Goal: Navigation & Orientation: Find specific page/section

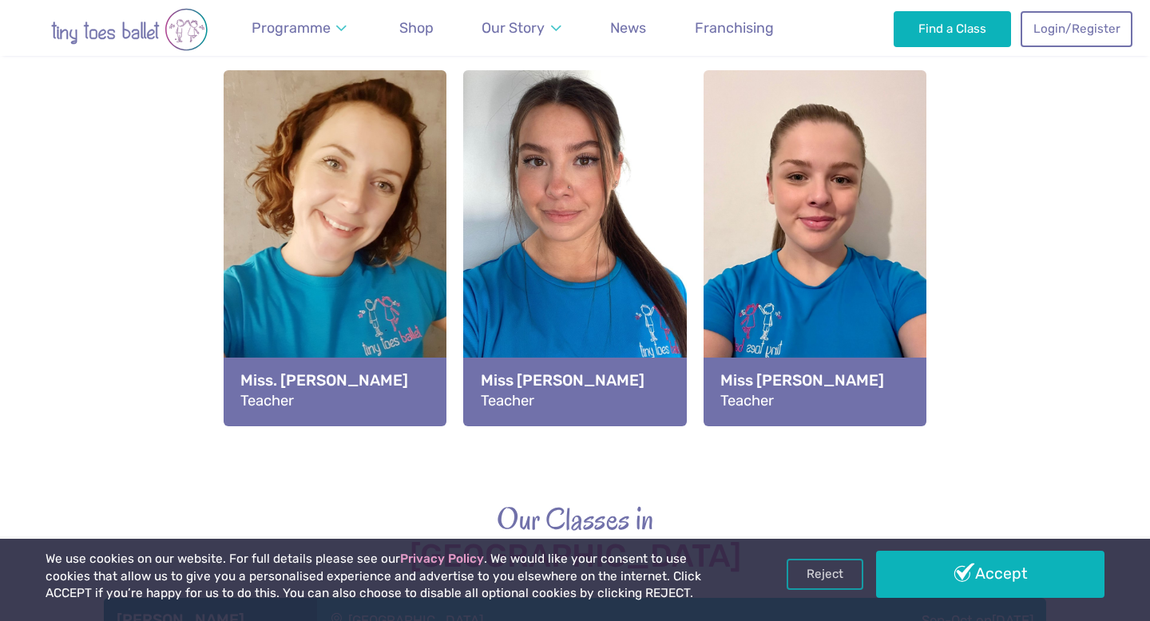
scroll to position [1767, 0]
click at [616, 385] on strong "Miss [PERSON_NAME]" at bounding box center [575, 380] width 189 height 22
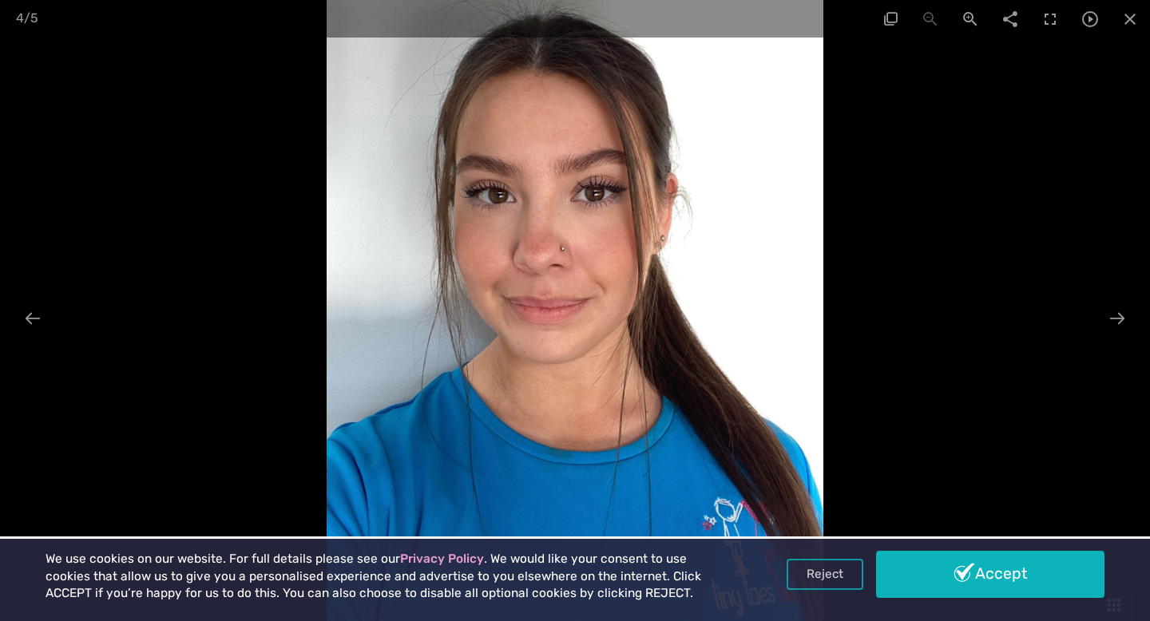
scroll to position [2438, 0]
click at [1131, 17] on span at bounding box center [1130, 19] width 40 height 38
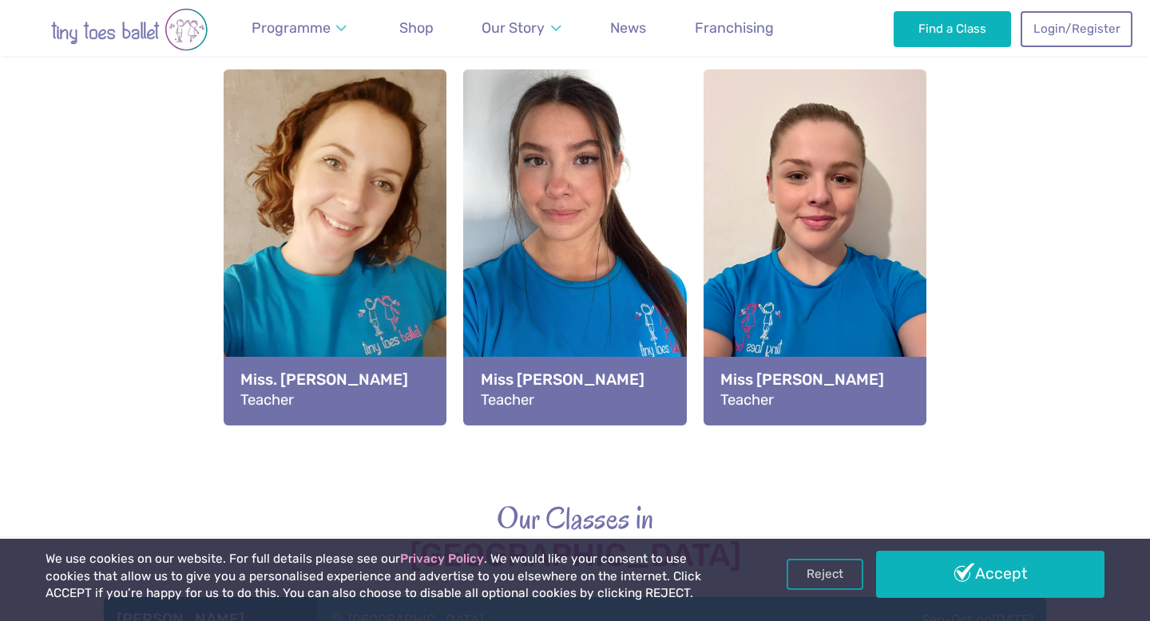
click at [832, 249] on div "View full-size image" at bounding box center [814, 215] width 223 height 292
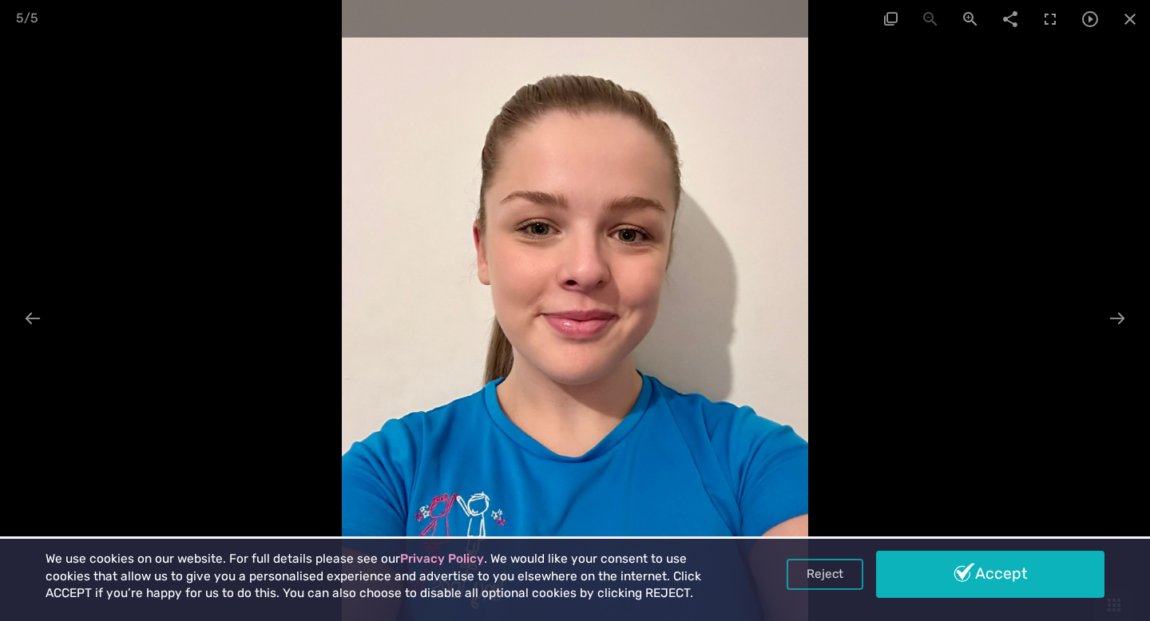
scroll to position [2264, 0]
click at [1132, 20] on span at bounding box center [1130, 19] width 40 height 38
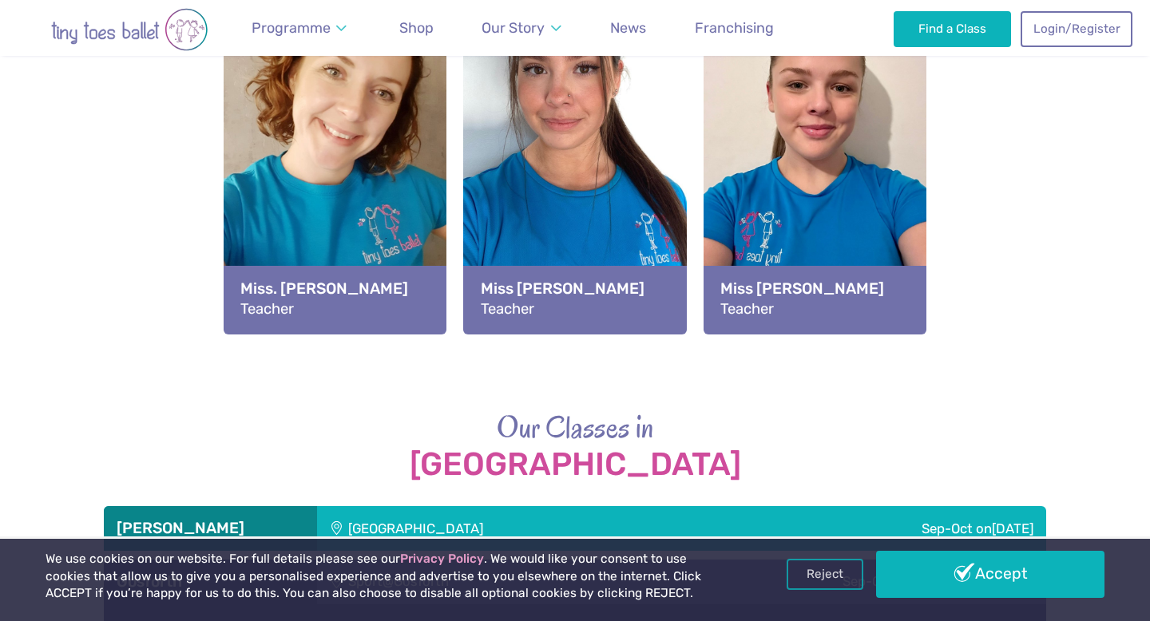
scroll to position [1508, 0]
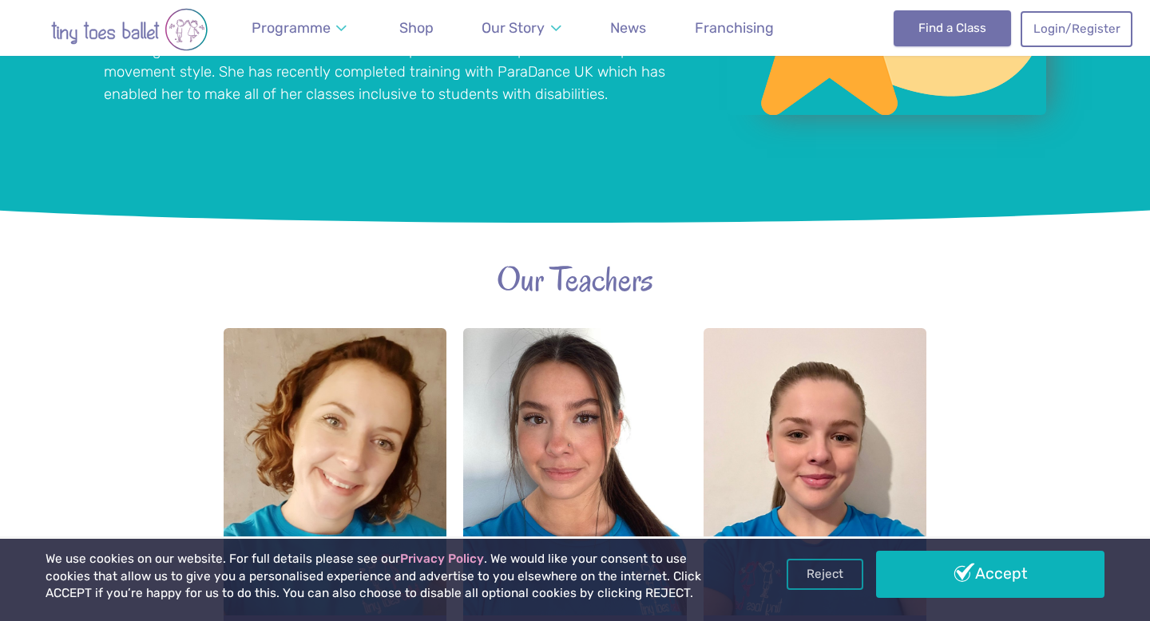
click at [968, 32] on link "Find a Class" at bounding box center [951, 27] width 117 height 35
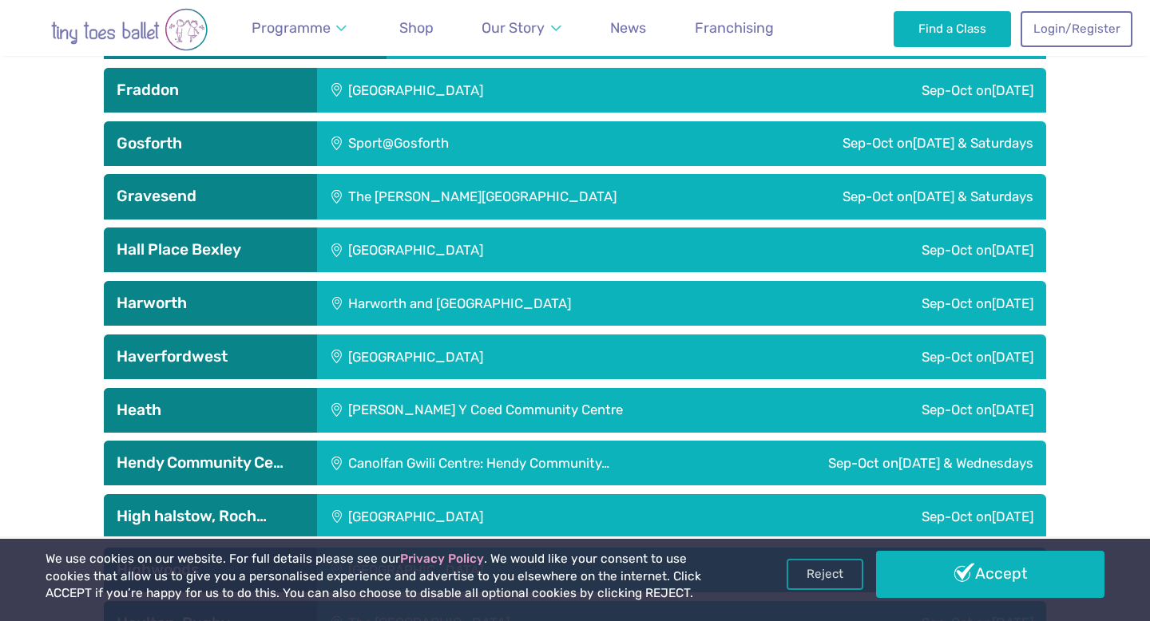
scroll to position [2159, 0]
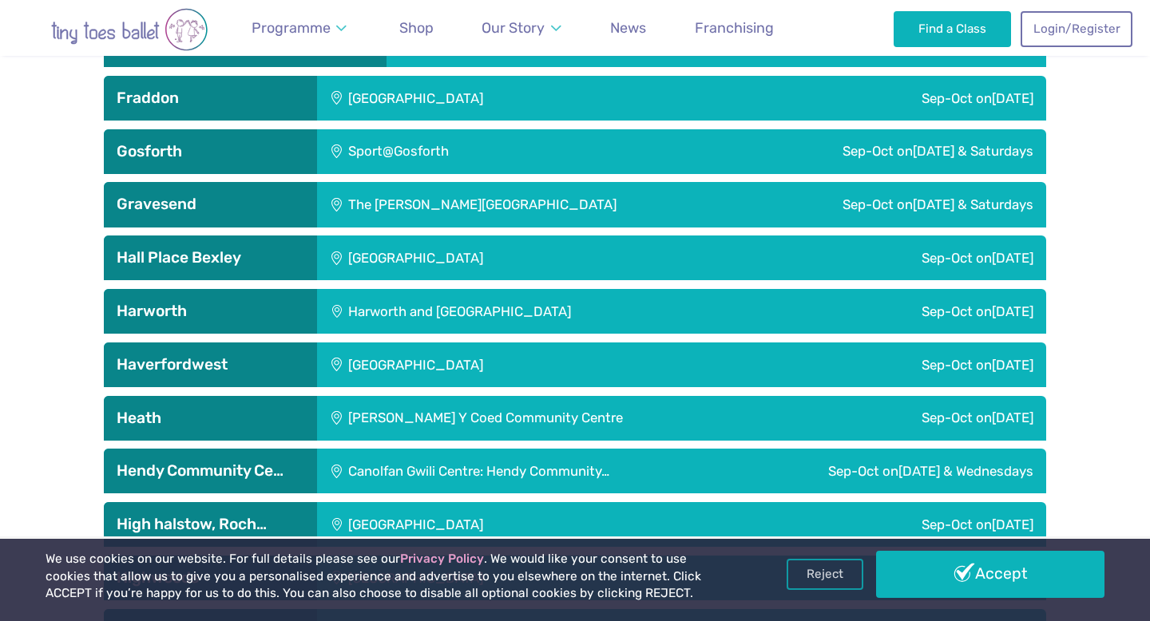
click at [424, 149] on div "Sport@Gosforth" at bounding box center [462, 151] width 291 height 45
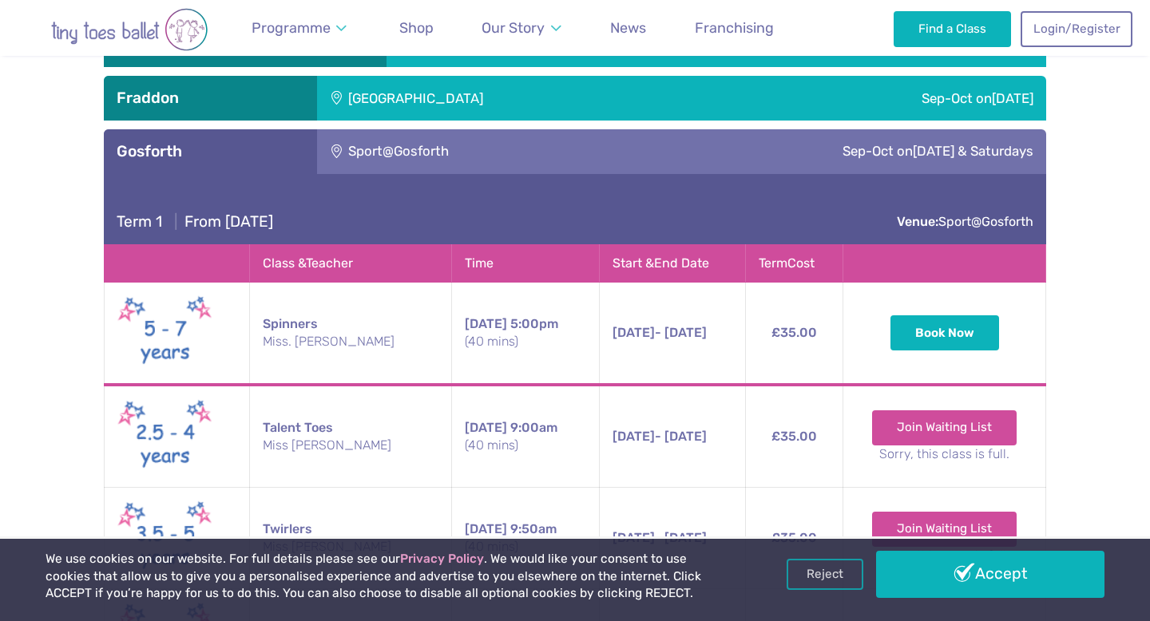
click at [426, 164] on div "Sport@Gosforth" at bounding box center [462, 151] width 291 height 45
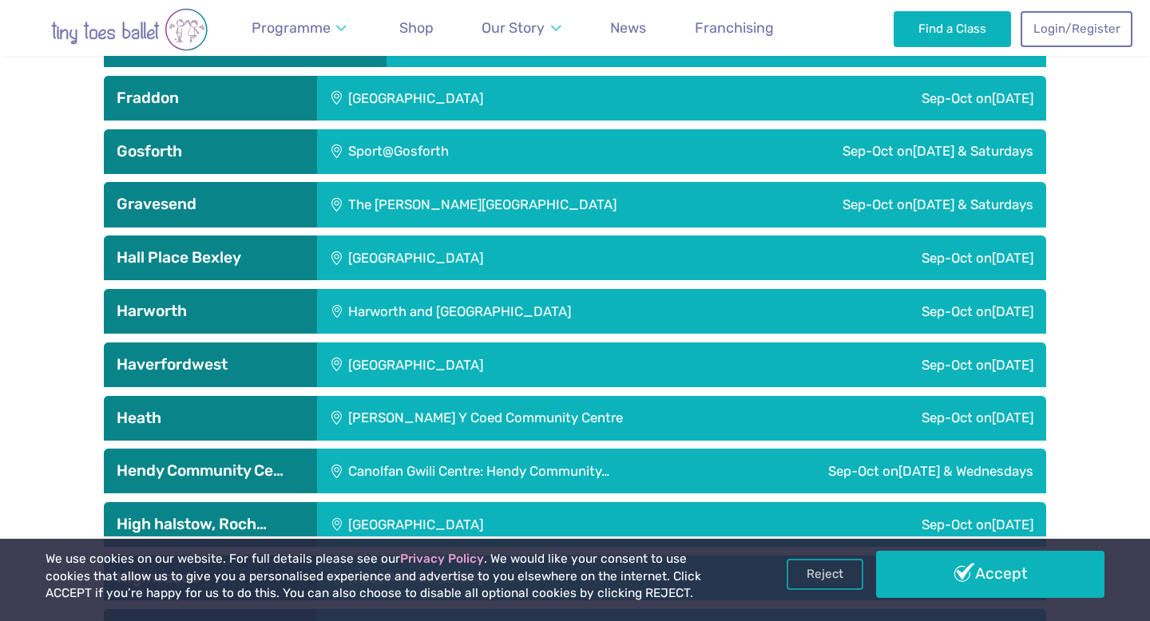
click at [426, 164] on div "Sport@Gosforth" at bounding box center [462, 151] width 291 height 45
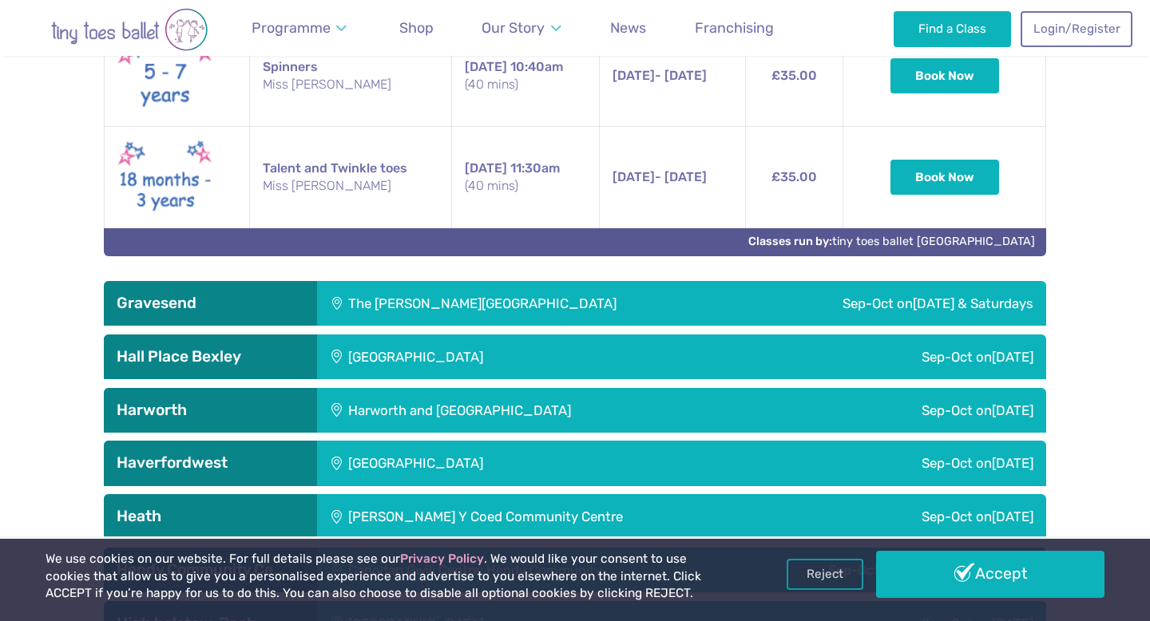
scroll to position [2812, 0]
